Goal: Check status

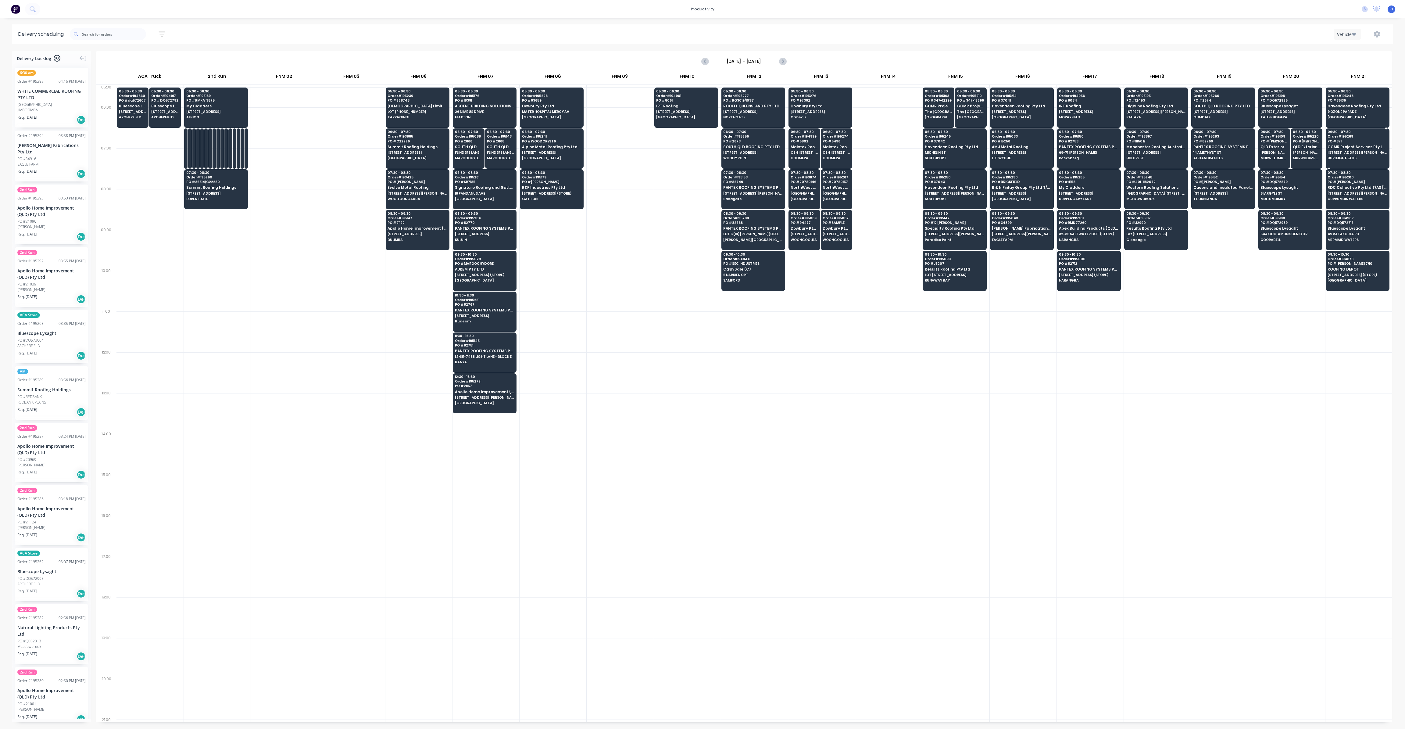
scroll to position [0, 0]
click at [228, 192] on span "[STREET_ADDRESS]" at bounding box center [215, 194] width 59 height 4
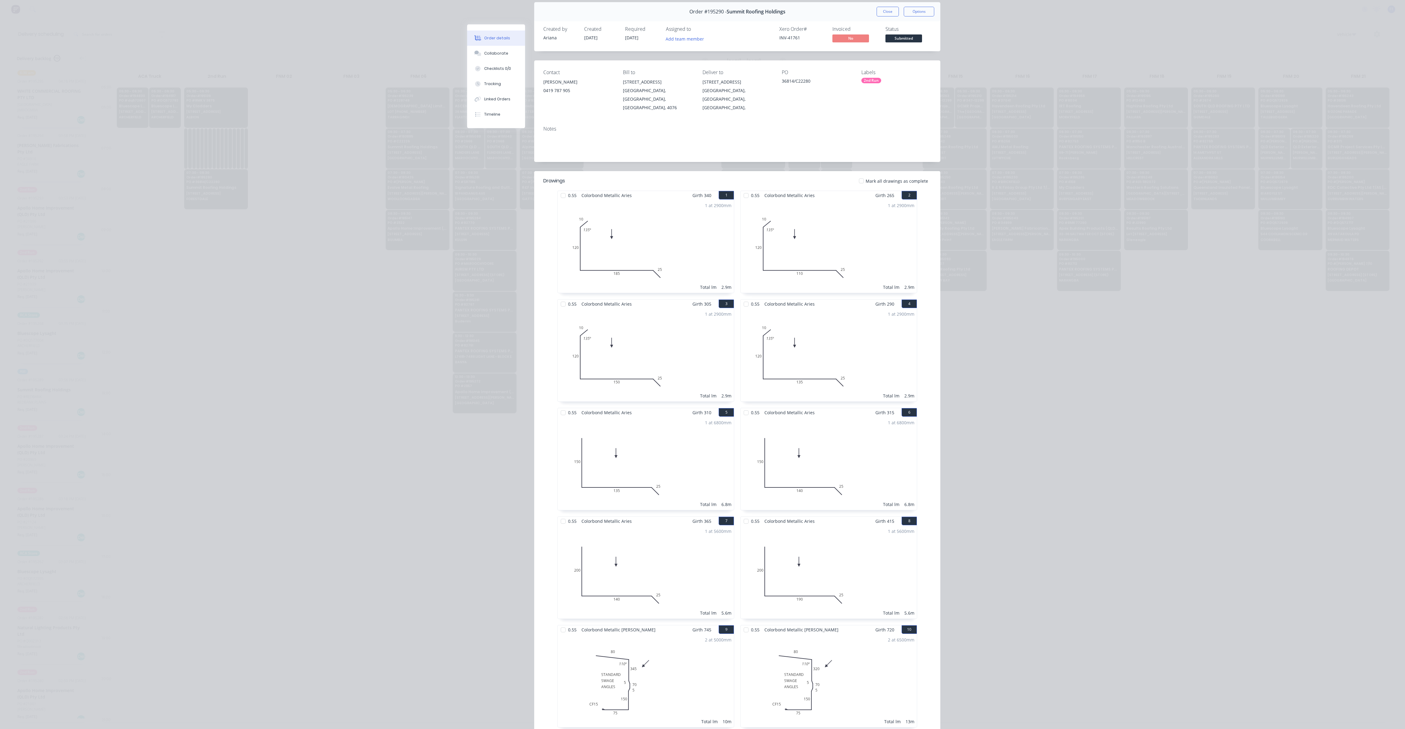
scroll to position [0, 0]
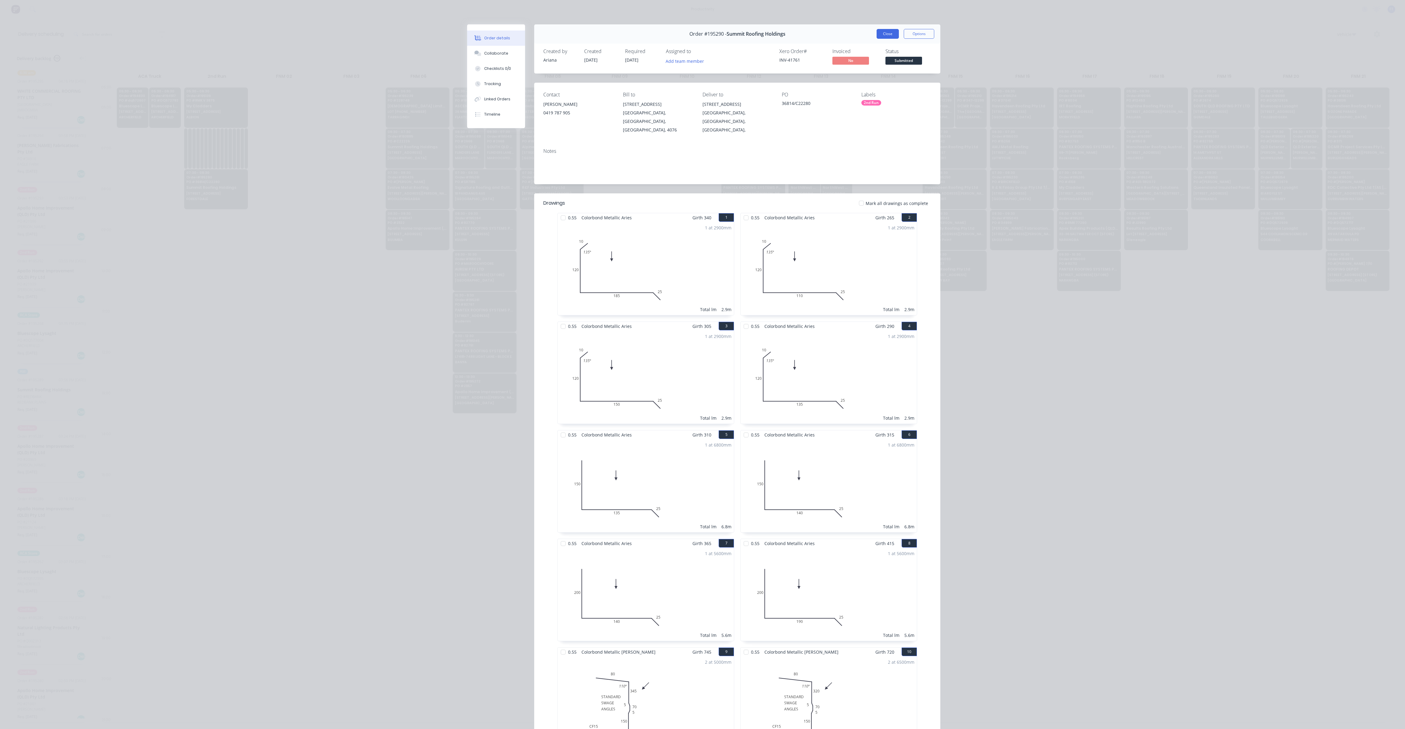
click at [891, 37] on button "Close" at bounding box center [888, 34] width 22 height 10
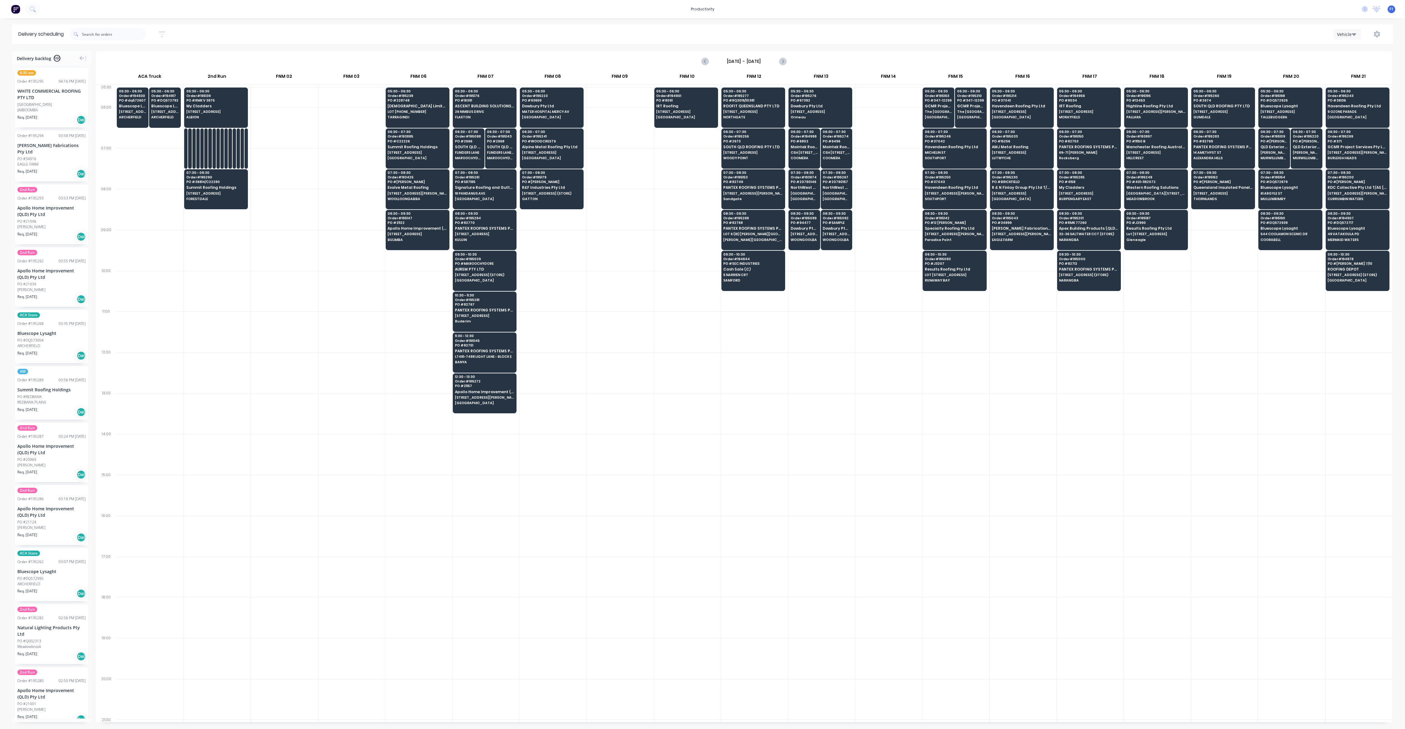
drag, startPoint x: 837, startPoint y: 338, endPoint x: 831, endPoint y: 339, distance: 6.1
click at [835, 339] on div at bounding box center [821, 331] width 67 height 41
click at [1283, 189] on div "07:30 - 08:30 Order # 195154 PO # DQ572879 Bluescope Lysaght 61 ARGYLE ST MULLU…" at bounding box center [1290, 186] width 63 height 34
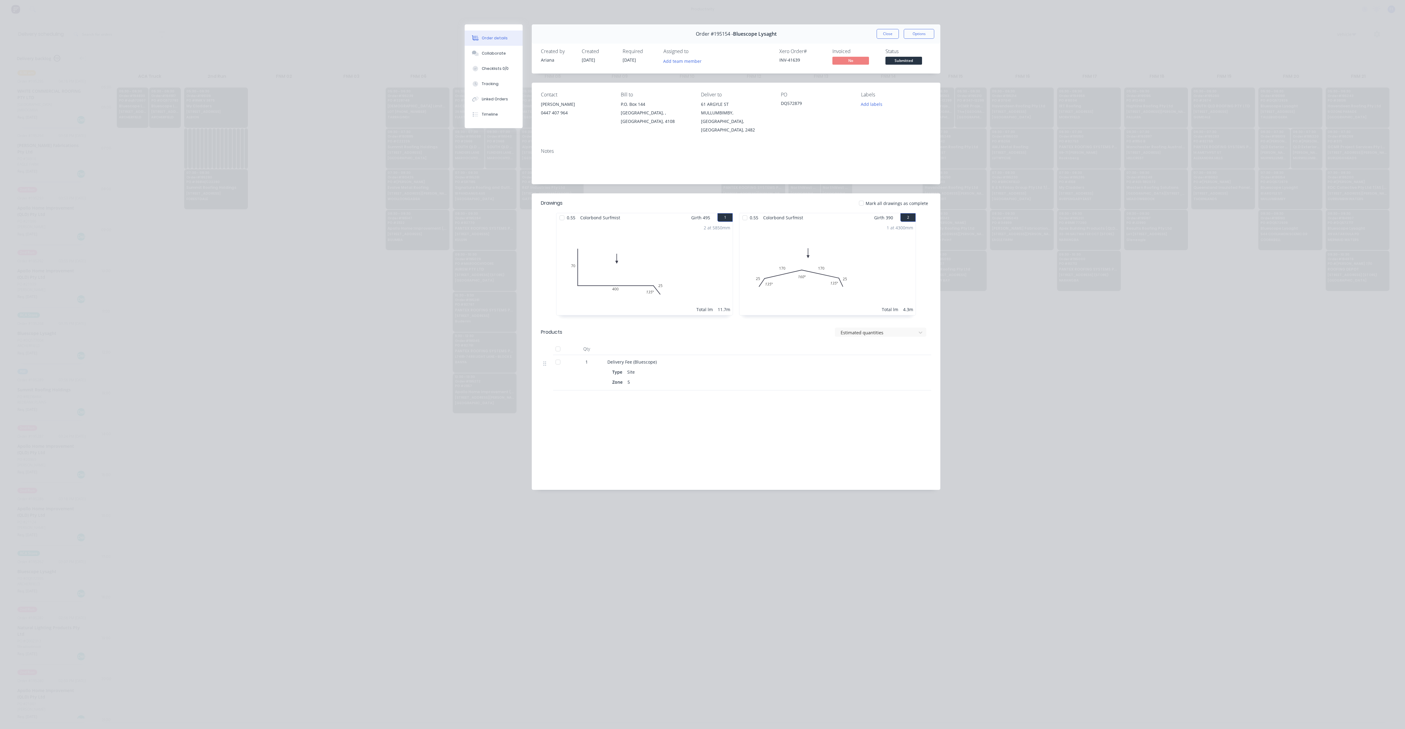
click at [892, 39] on div "Order #195154 - Bluescope Lysaght Close Options" at bounding box center [736, 33] width 409 height 19
click at [889, 33] on button "Close" at bounding box center [888, 34] width 22 height 10
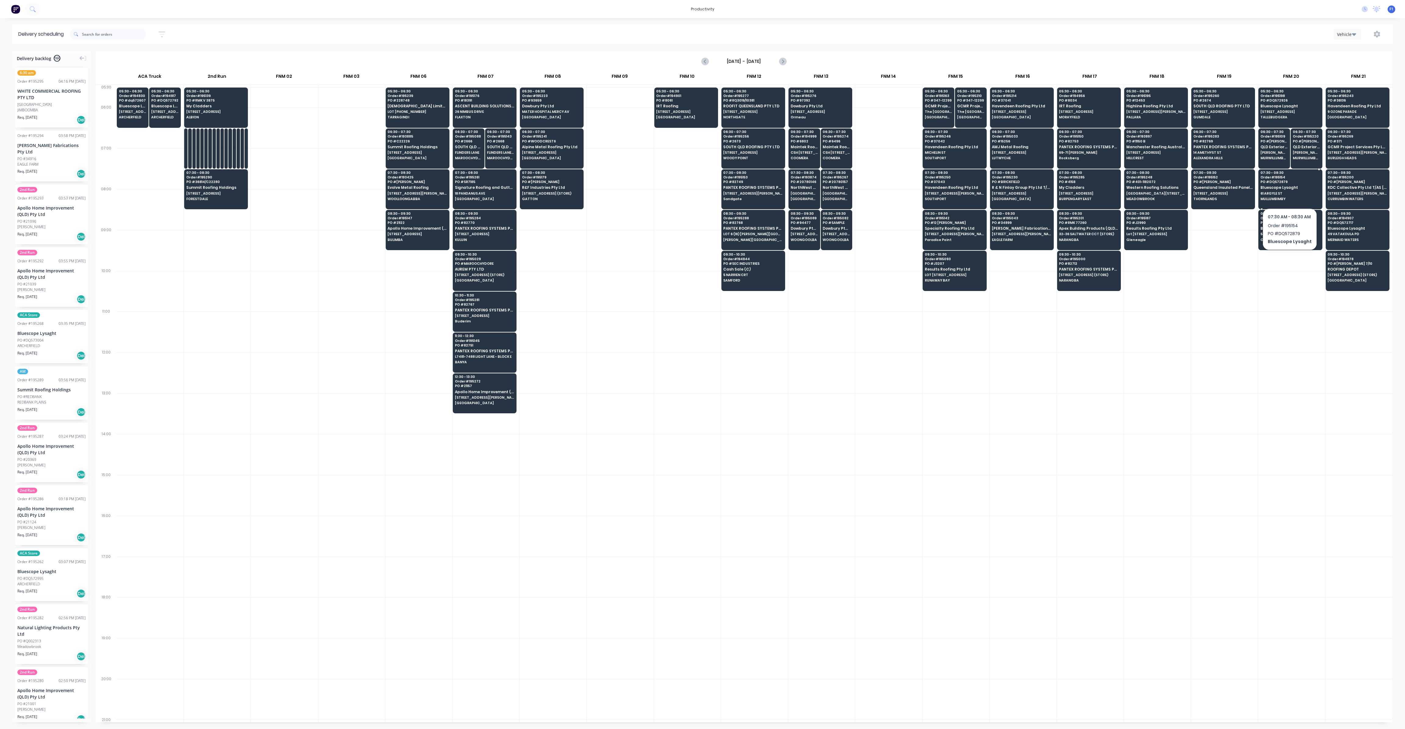
click at [1289, 192] on span "61 ARGYLE ST" at bounding box center [1290, 194] width 59 height 4
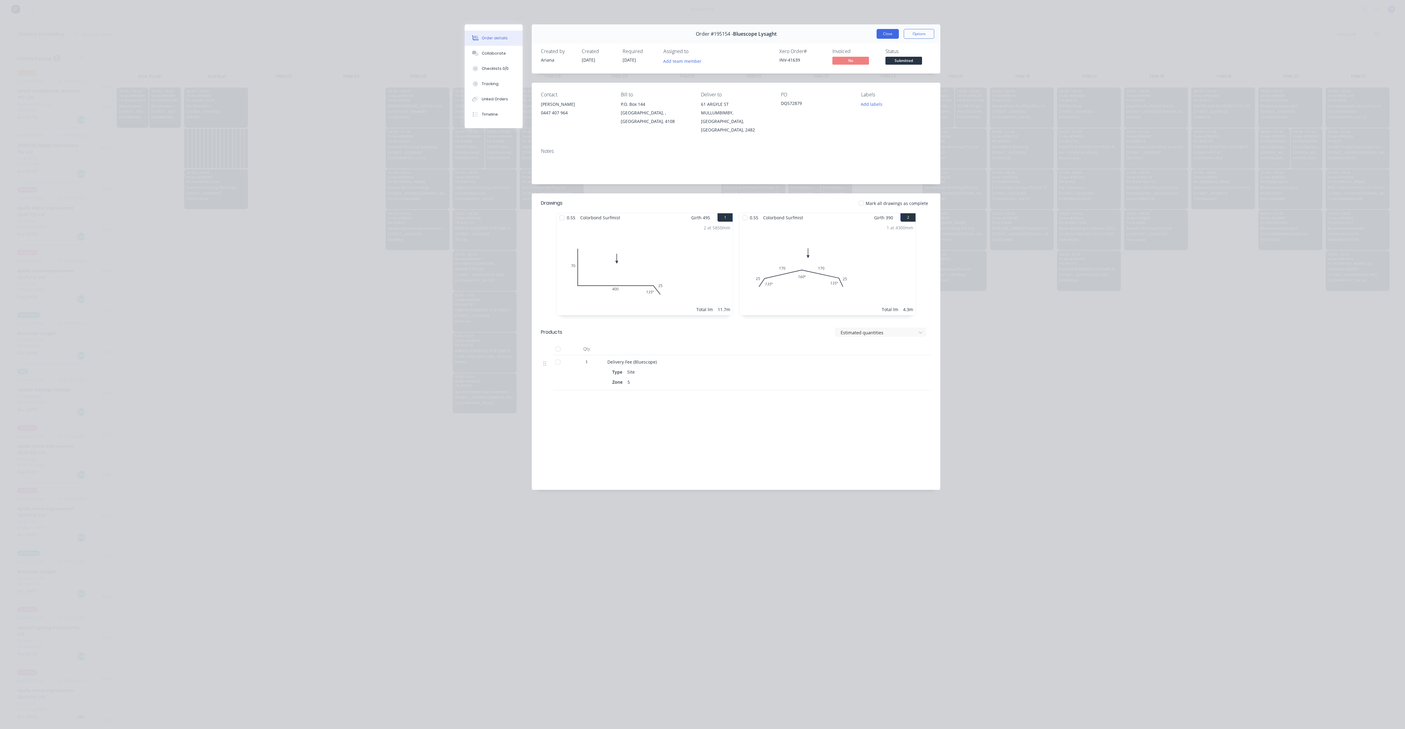
click at [887, 35] on button "Close" at bounding box center [888, 34] width 22 height 10
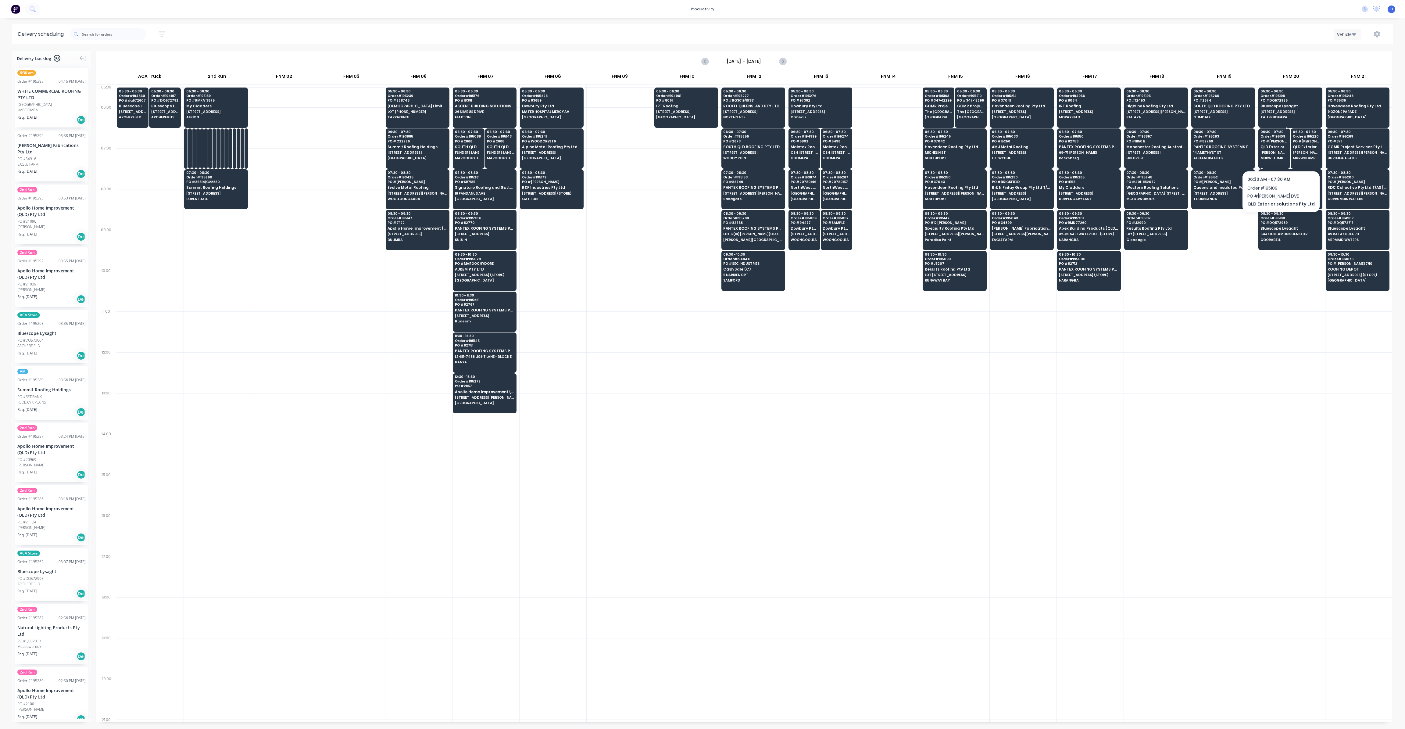
click at [1278, 155] on div "06:30 - 07:30 Order # 195109 PO # [PERSON_NAME] DVE QLD Exterior solutions Pty …" at bounding box center [1274, 145] width 31 height 34
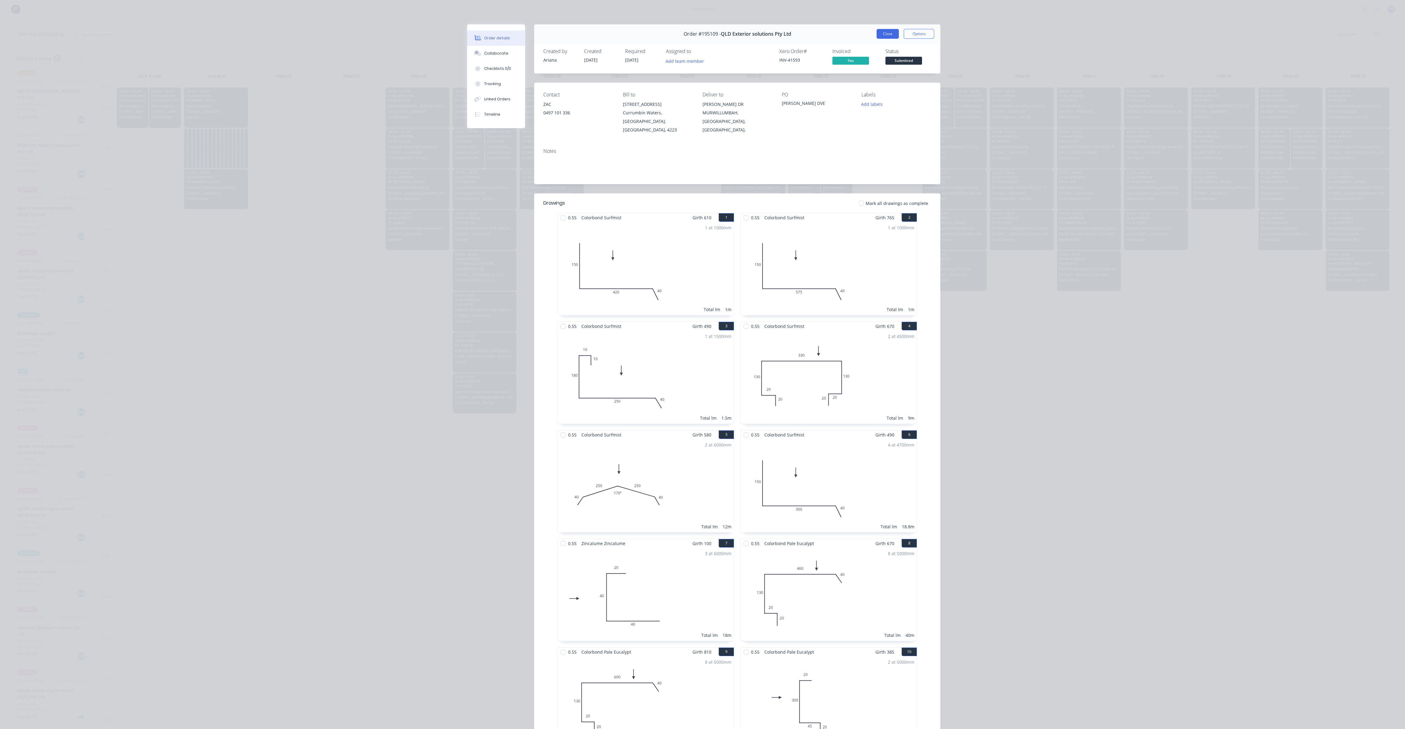
click at [882, 35] on button "Close" at bounding box center [888, 34] width 22 height 10
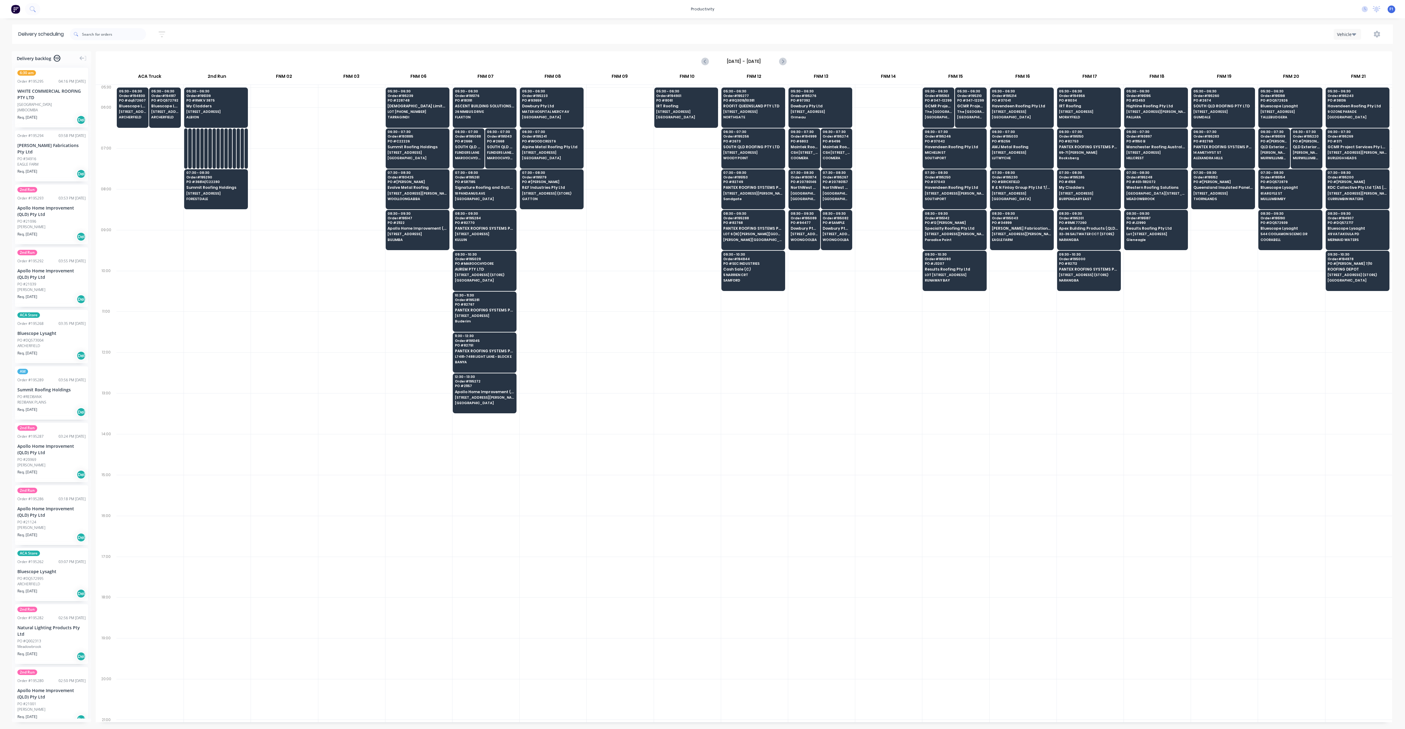
click at [1230, 334] on div at bounding box center [1224, 331] width 67 height 41
click at [809, 149] on div "06:30 - 07:30 Order # 194999 PO # 6802 Maintek Roofing - [PERSON_NAME] CSH [STR…" at bounding box center [804, 145] width 31 height 34
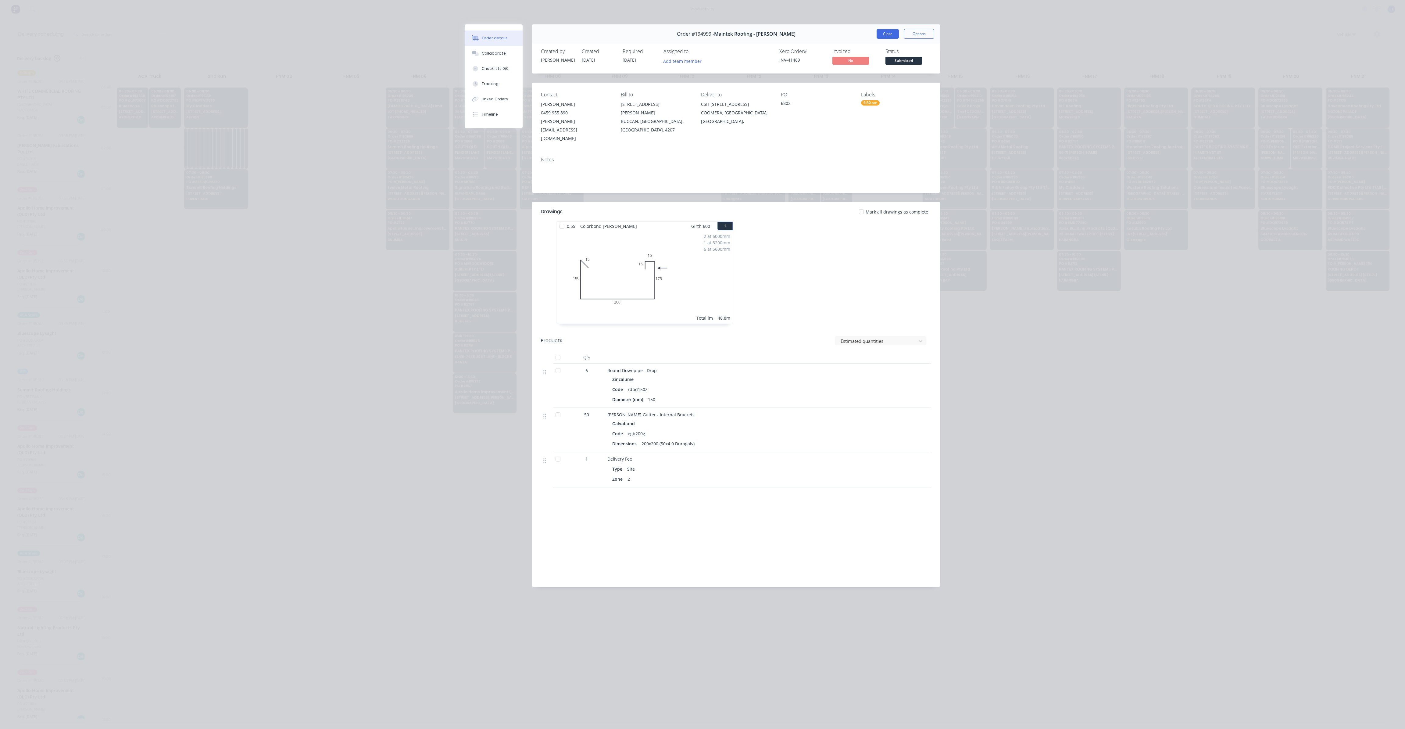
click at [883, 37] on button "Close" at bounding box center [888, 34] width 22 height 10
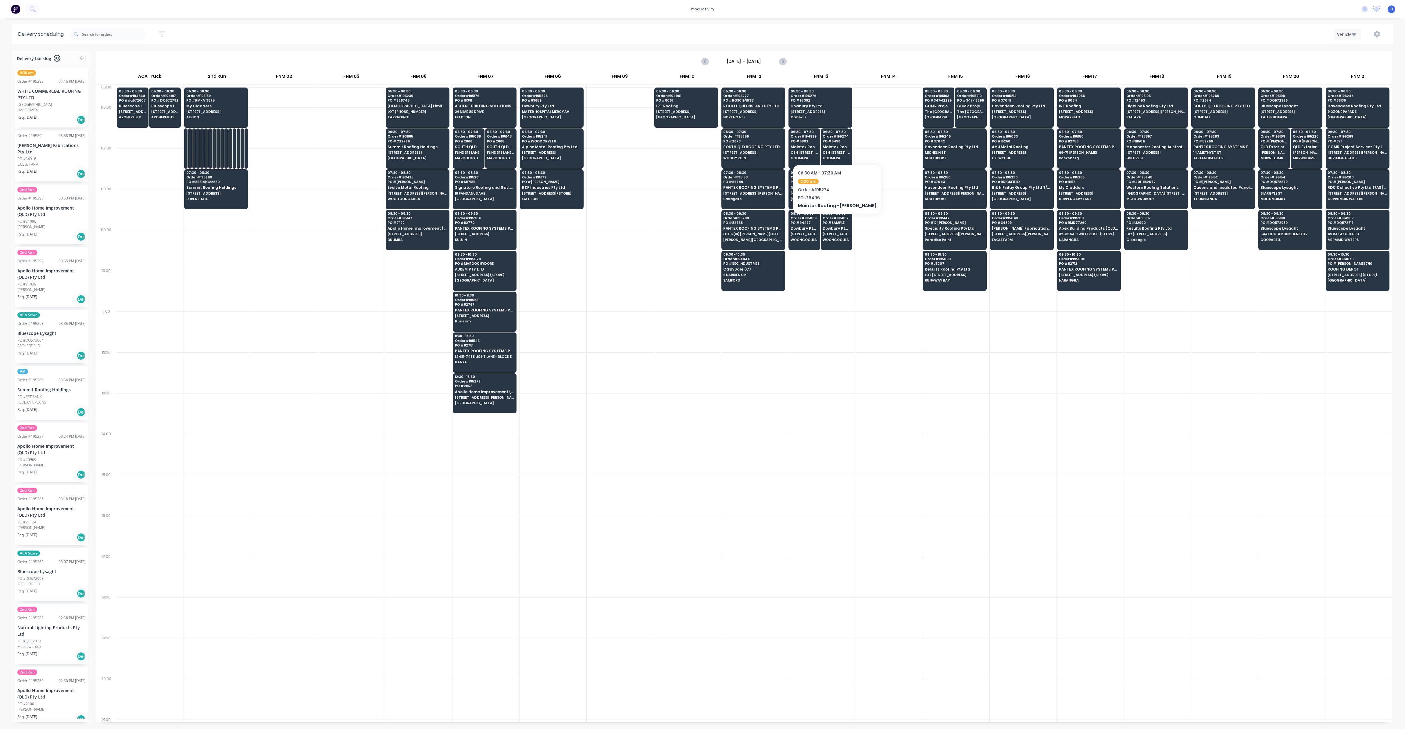
click at [833, 154] on div "06:30 - 07:30 Order # 195274 PO # 6496 Maintek Roofing - [PERSON_NAME] CSH 15 J…" at bounding box center [836, 145] width 31 height 34
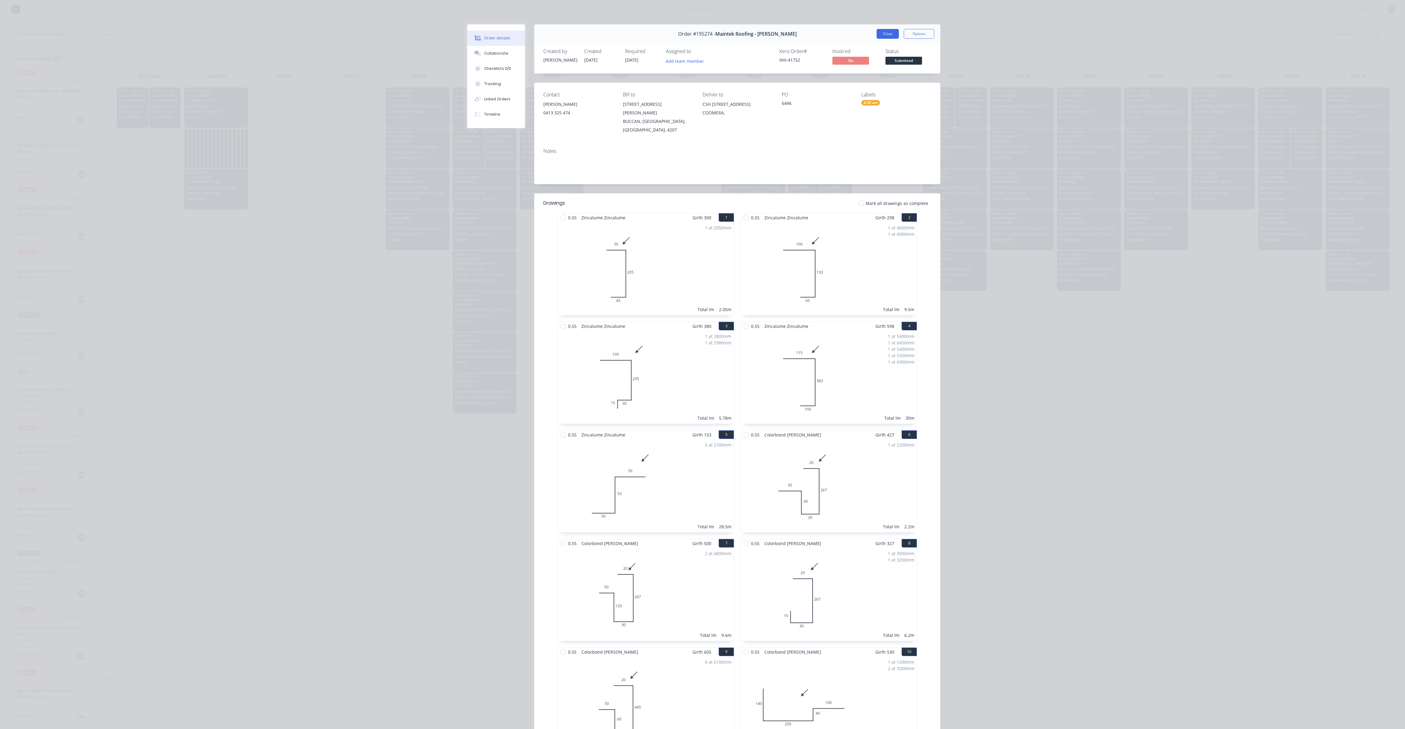
click at [880, 34] on button "Close" at bounding box center [888, 34] width 22 height 10
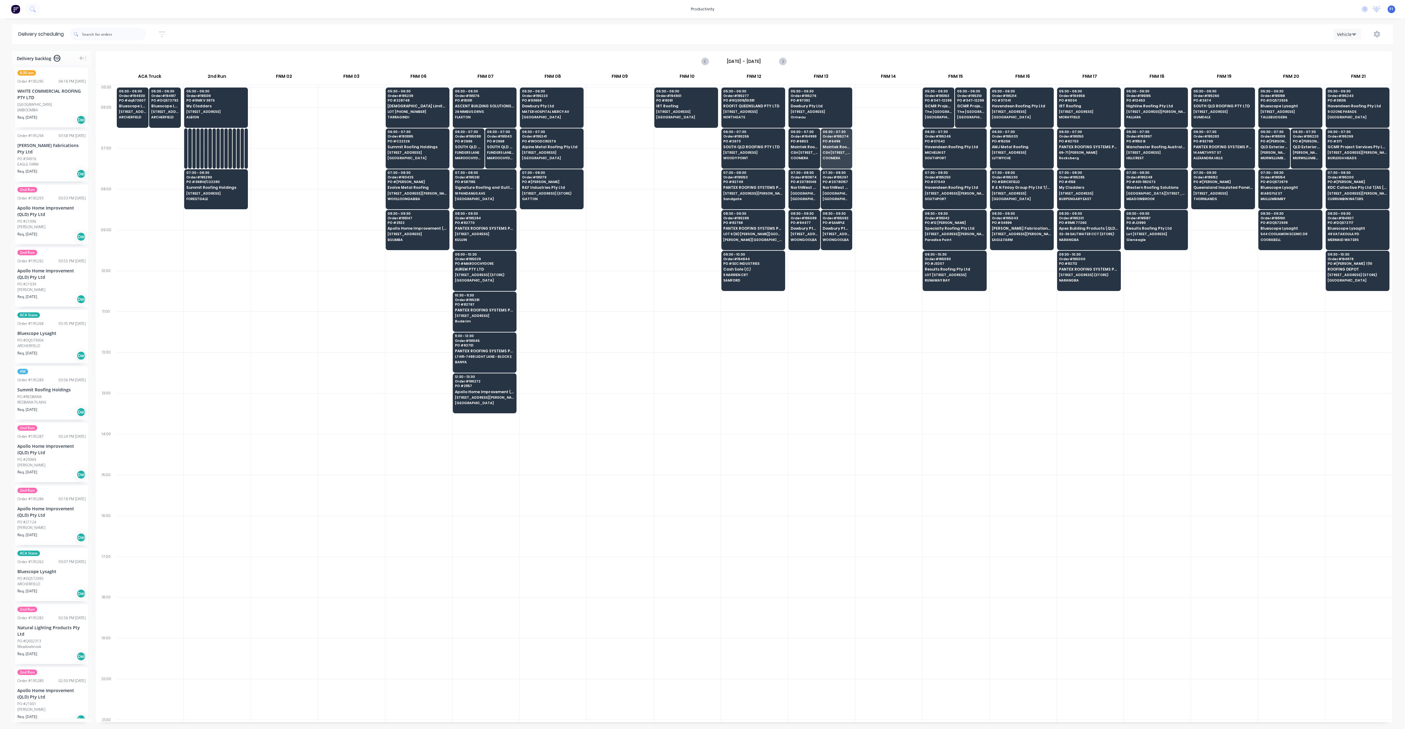
click at [812, 328] on div at bounding box center [821, 331] width 67 height 41
